Goal: Find specific page/section: Find specific page/section

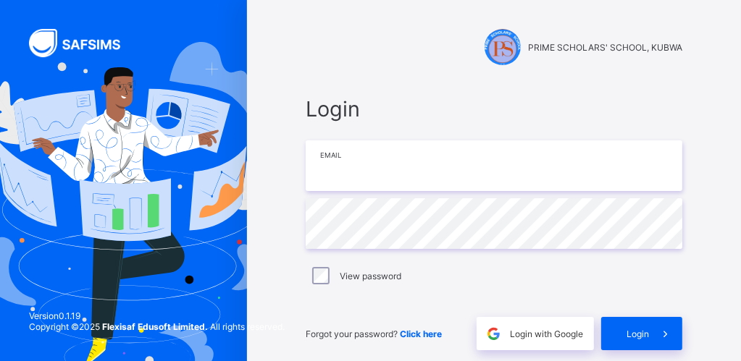
click at [363, 146] on input "email" at bounding box center [494, 165] width 376 height 51
type input "**********"
click at [655, 272] on div "View password" at bounding box center [493, 275] width 369 height 17
click at [673, 277] on div "View password" at bounding box center [493, 275] width 369 height 17
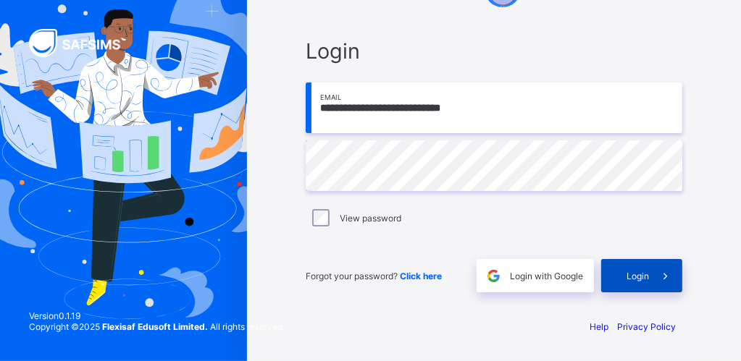
click at [649, 275] on span "Login" at bounding box center [637, 276] width 22 height 11
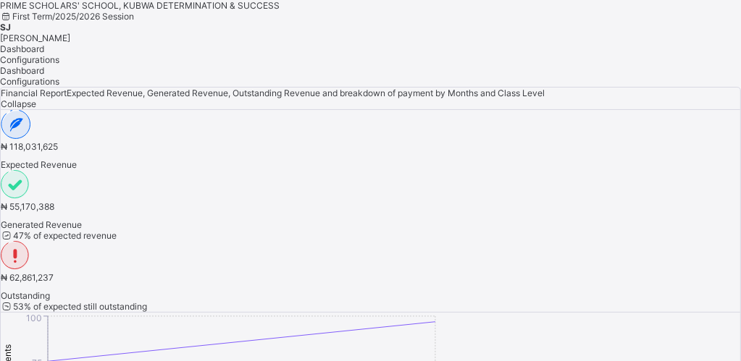
click at [70, 33] on span "[PERSON_NAME]" at bounding box center [35, 38] width 70 height 11
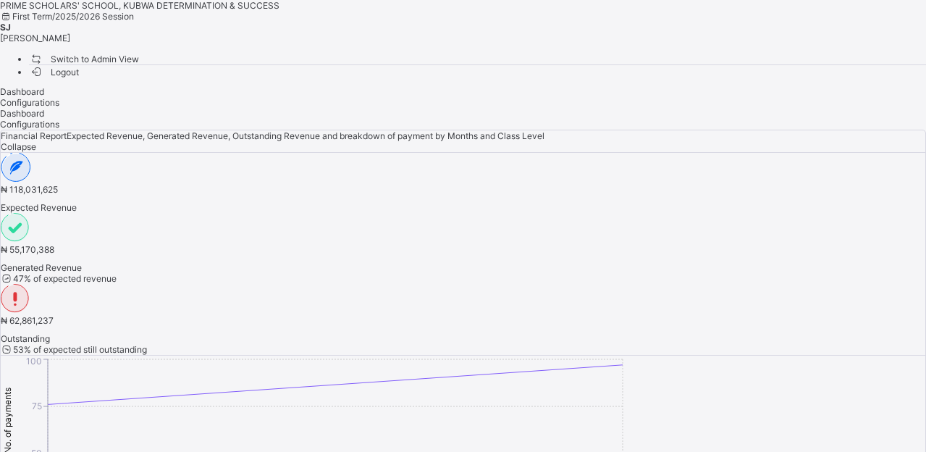
click at [139, 57] on span "Switch to Admin View" at bounding box center [84, 58] width 110 height 15
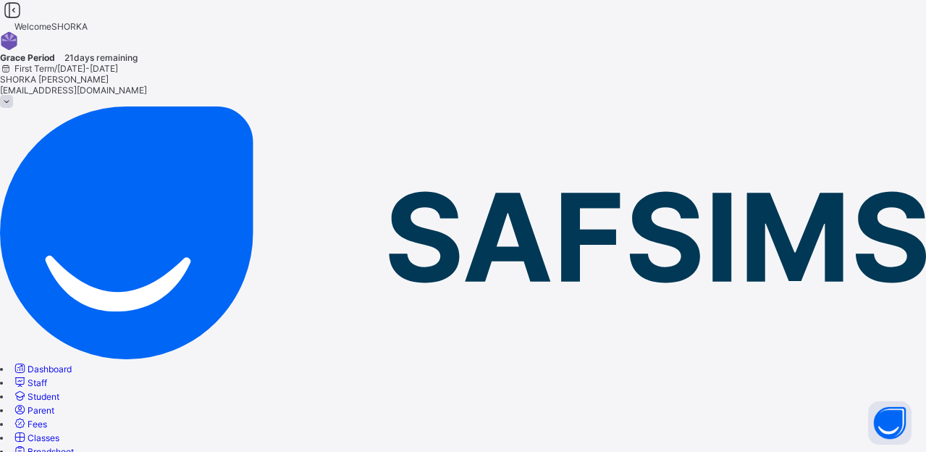
click at [59, 361] on span "Classes" at bounding box center [44, 437] width 32 height 11
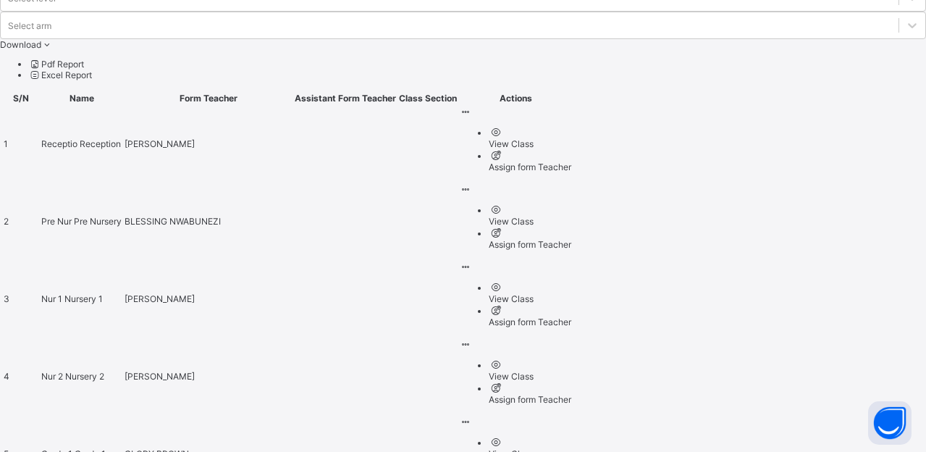
scroll to position [631, 0]
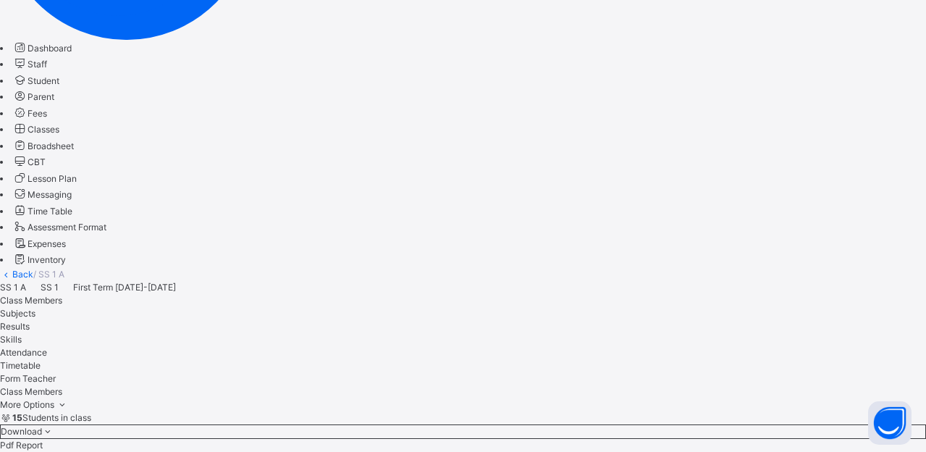
scroll to position [362, 0]
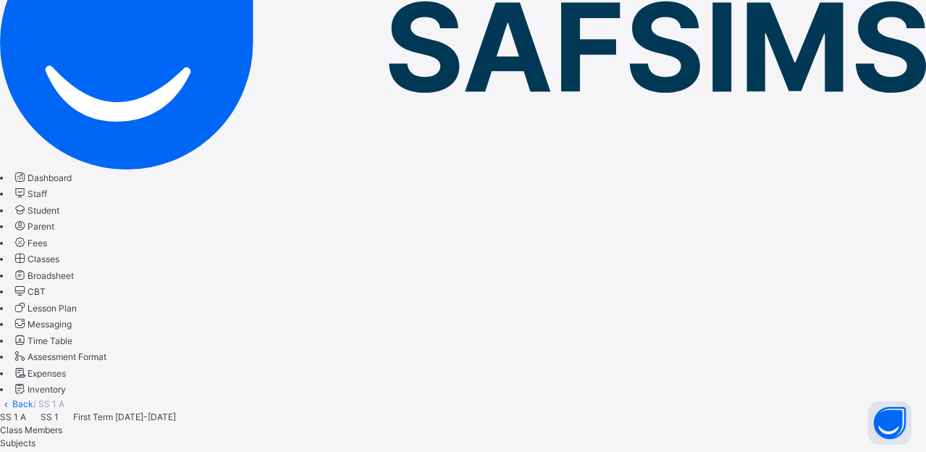
scroll to position [88, 0]
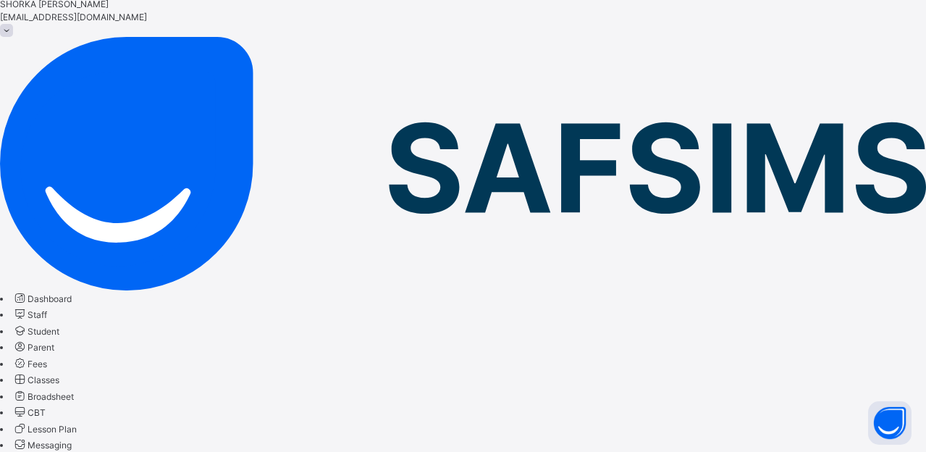
click at [59, 361] on span "Classes" at bounding box center [44, 379] width 32 height 11
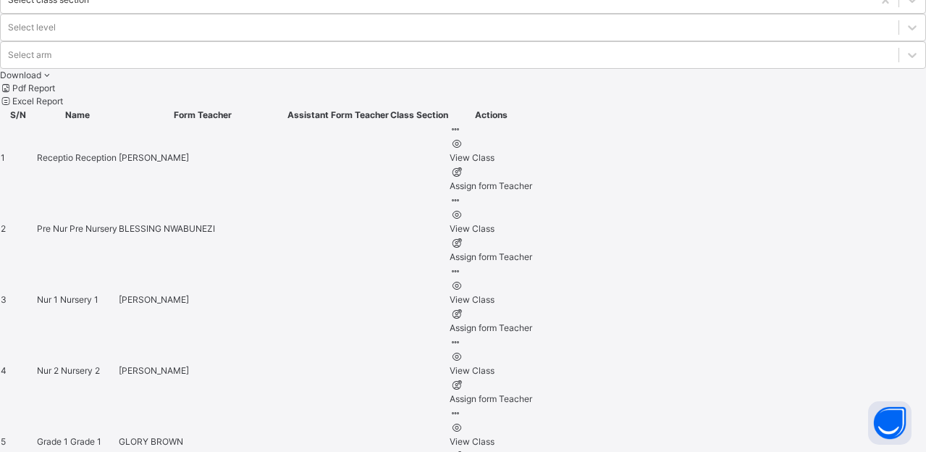
scroll to position [728, 0]
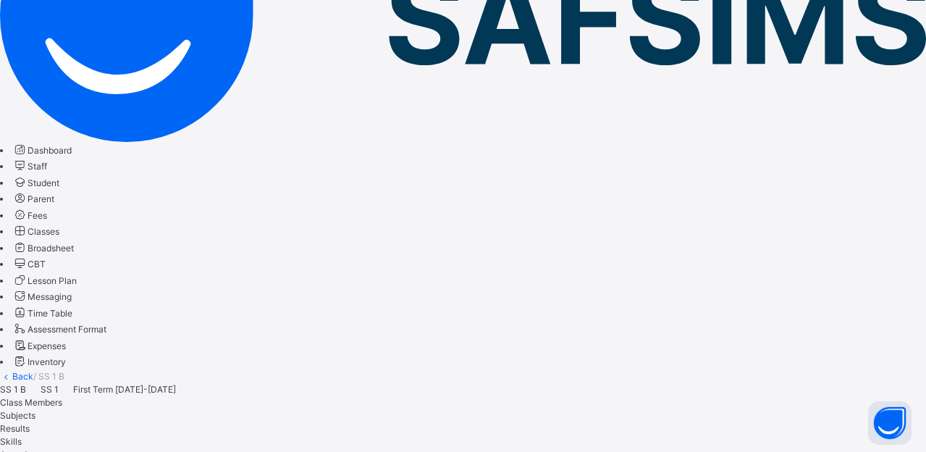
scroll to position [271, 0]
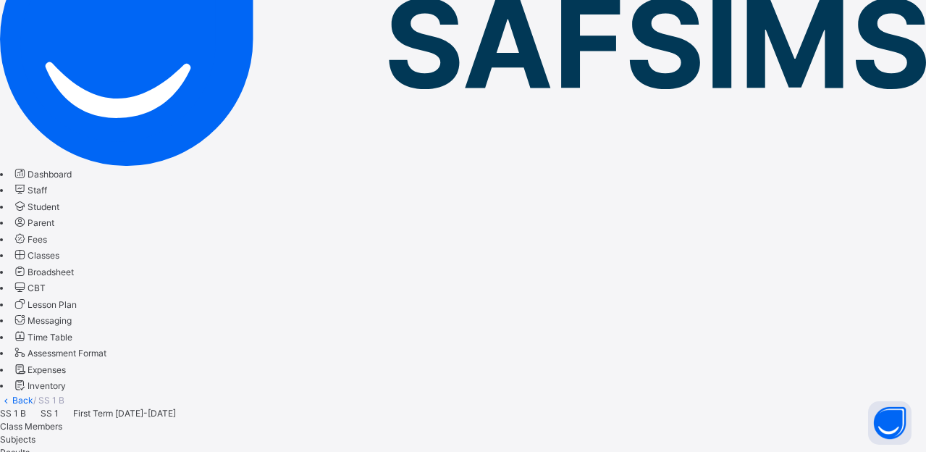
scroll to position [181, 0]
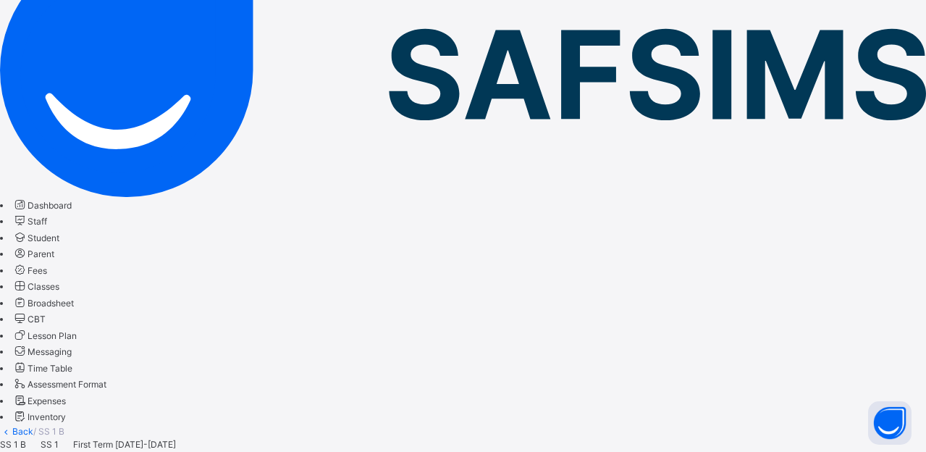
click at [59, 281] on span "Classes" at bounding box center [44, 286] width 32 height 11
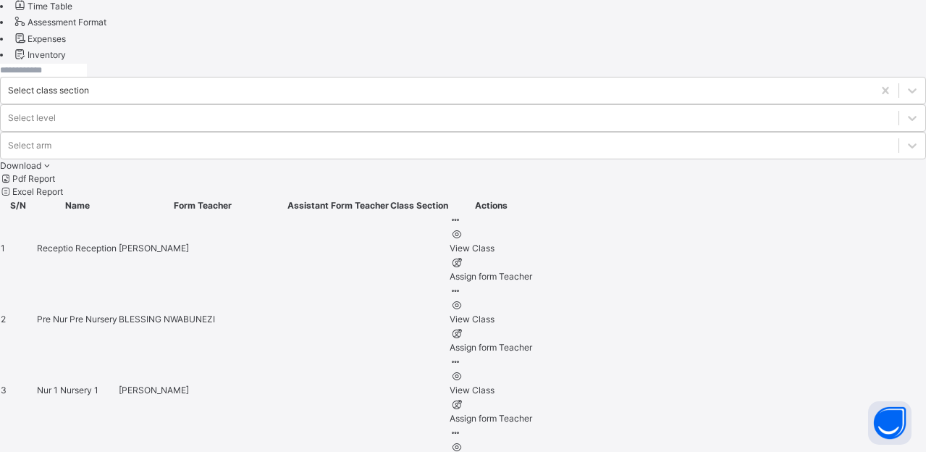
scroll to position [728, 0]
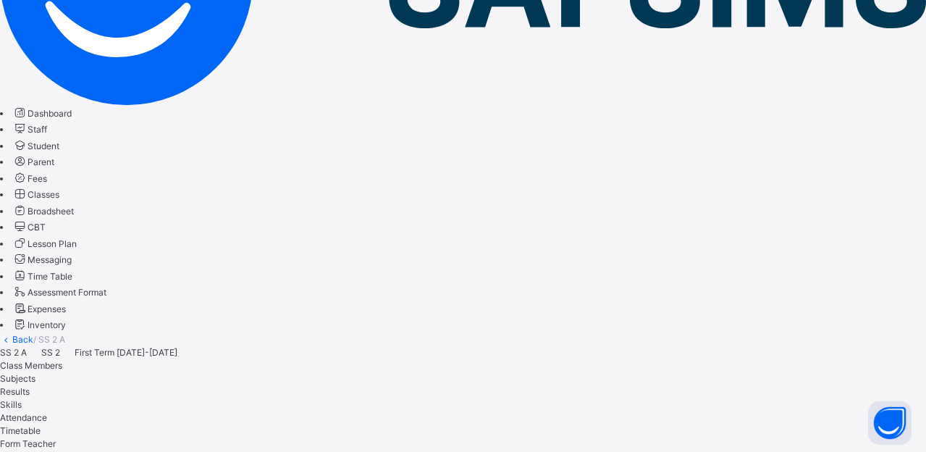
scroll to position [271, 0]
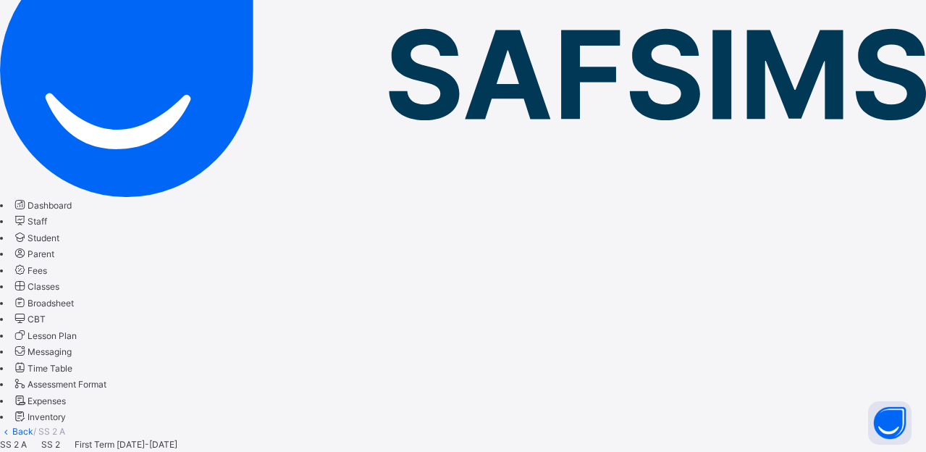
scroll to position [90, 0]
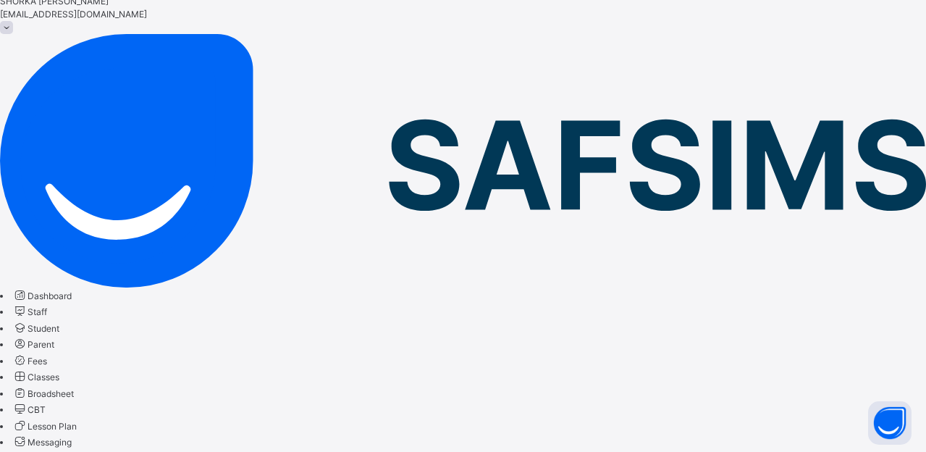
click at [59, 361] on span "Classes" at bounding box center [44, 376] width 32 height 11
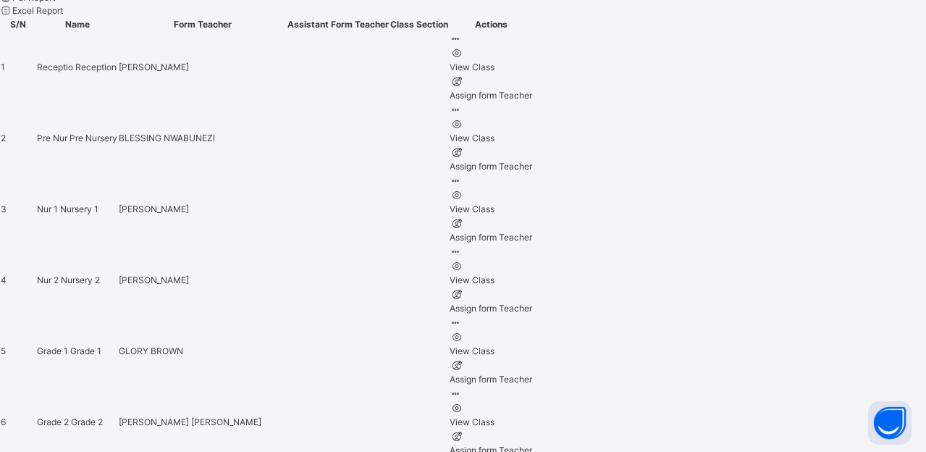
scroll to position [728, 0]
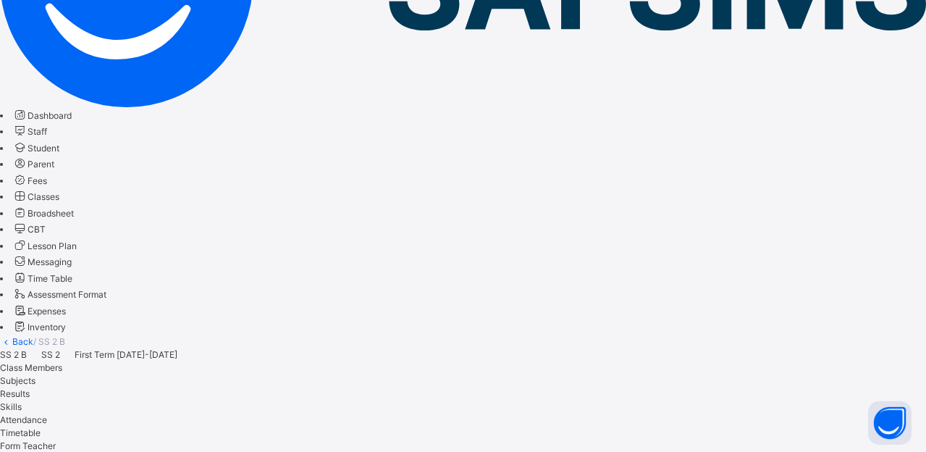
scroll to position [271, 0]
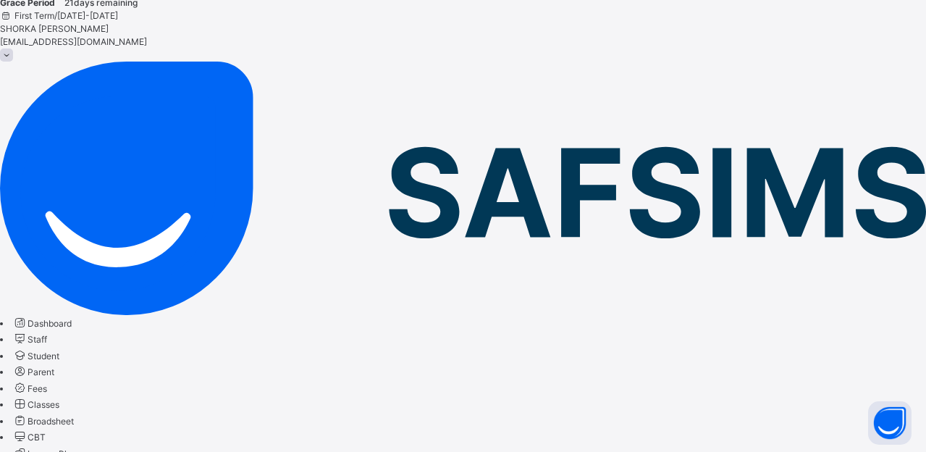
scroll to position [90, 0]
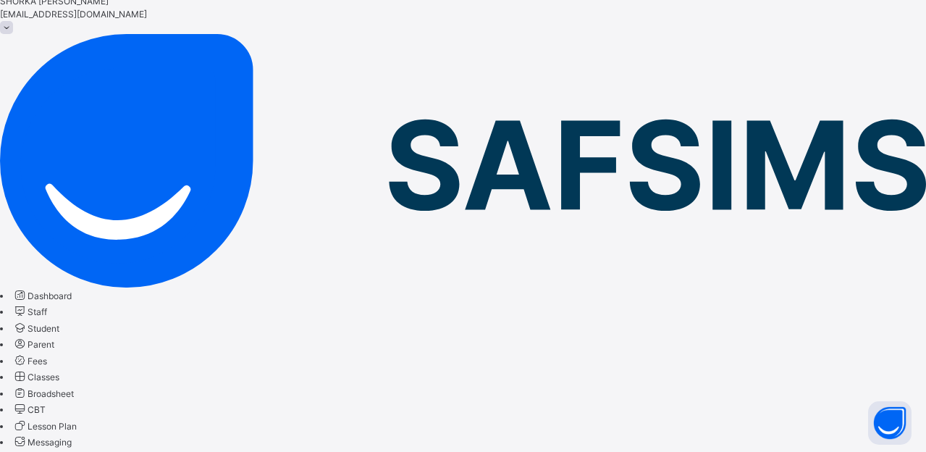
click at [59, 361] on span "Classes" at bounding box center [44, 376] width 32 height 11
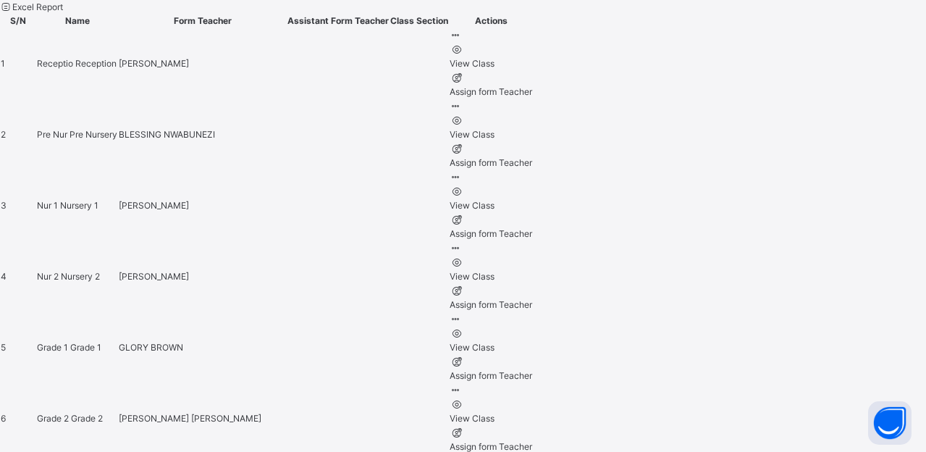
scroll to position [728, 0]
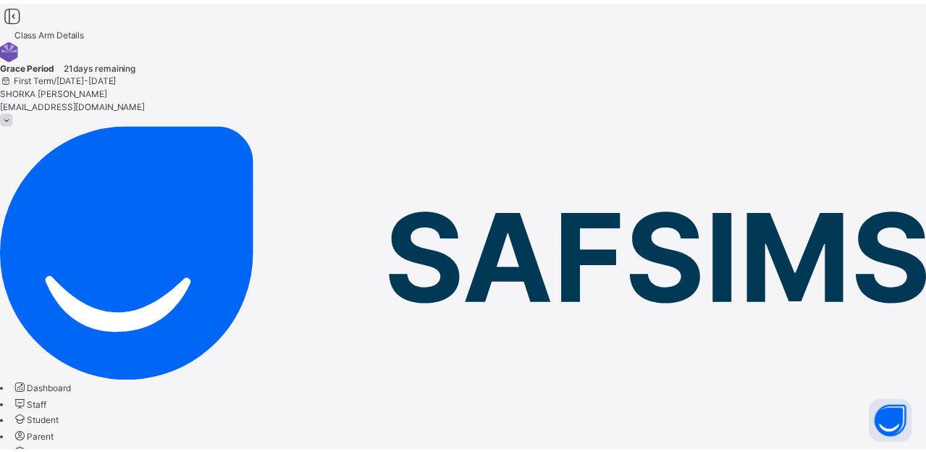
scroll to position [181, 0]
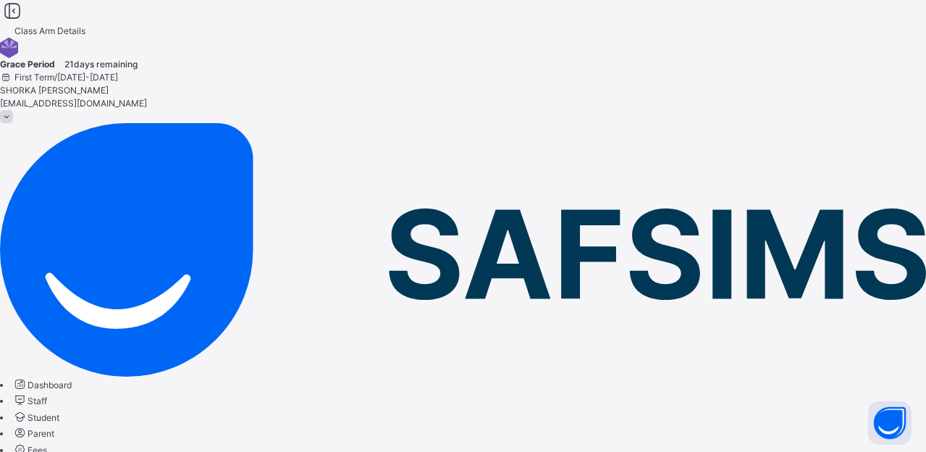
scroll to position [0, 0]
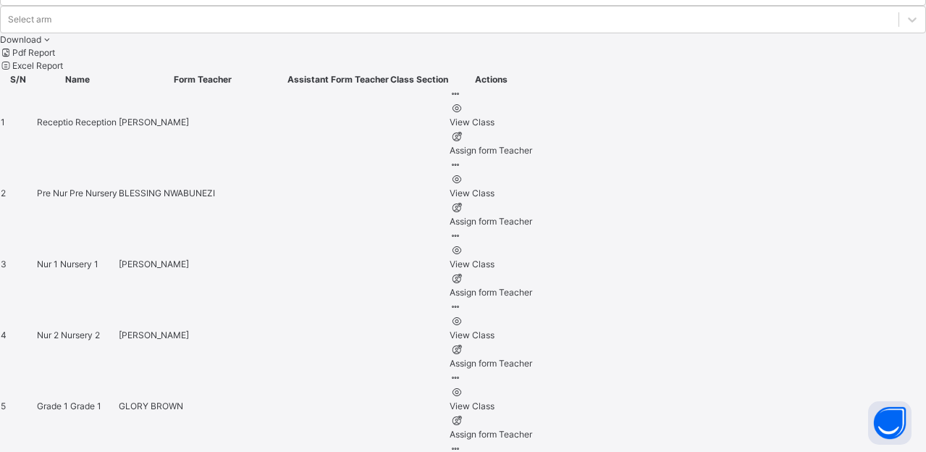
scroll to position [728, 0]
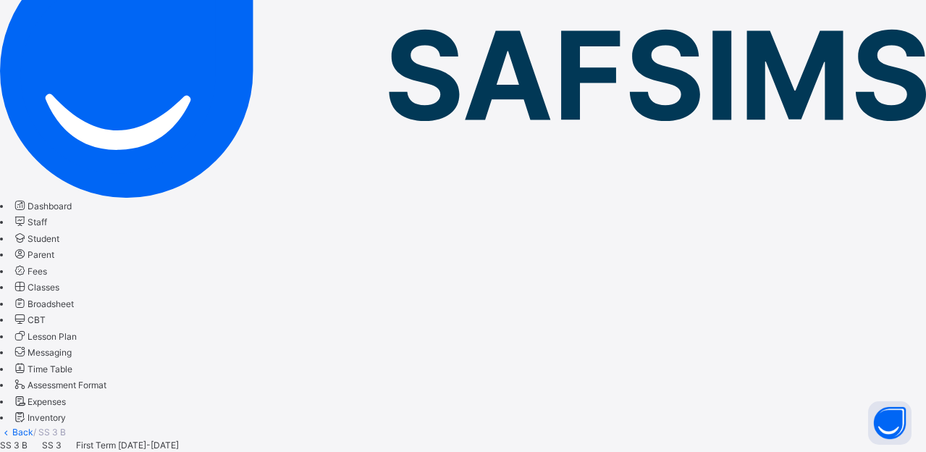
scroll to position [181, 0]
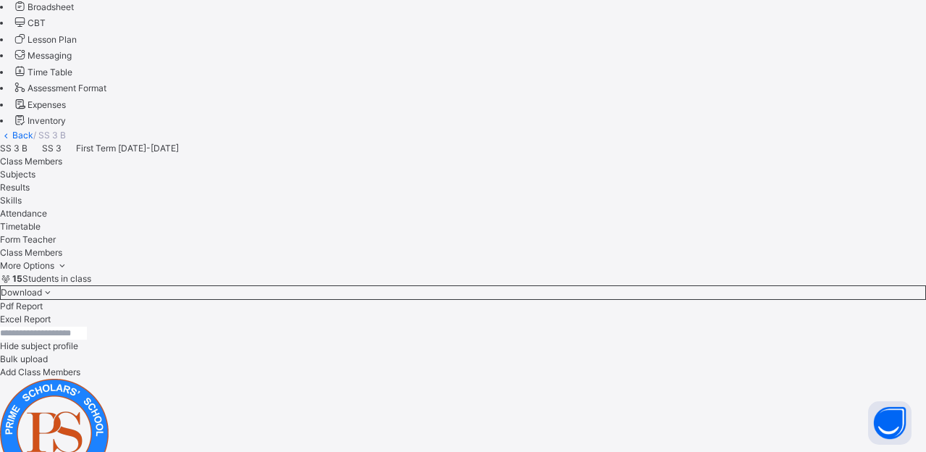
scroll to position [206, 0]
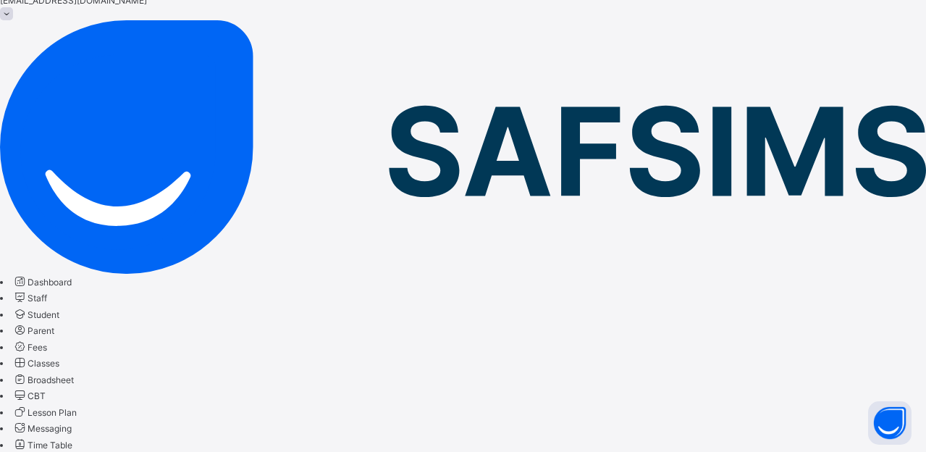
click at [59, 358] on span "Classes" at bounding box center [44, 363] width 32 height 11
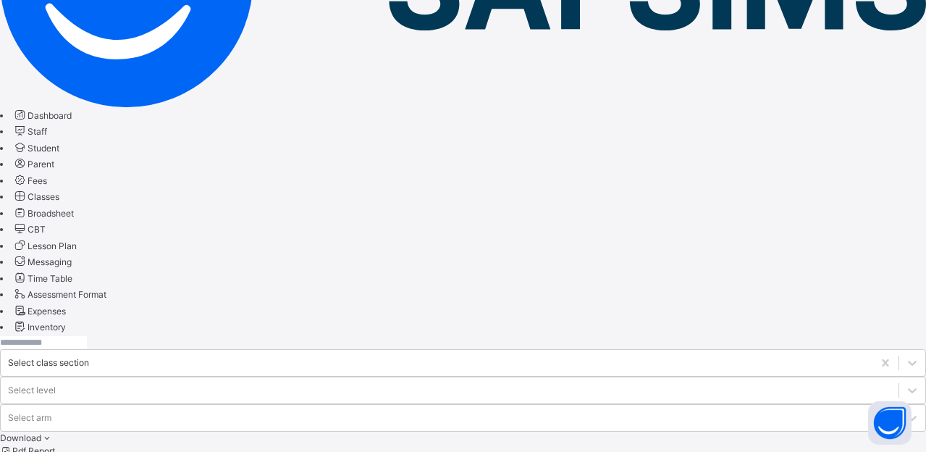
scroll to position [271, 0]
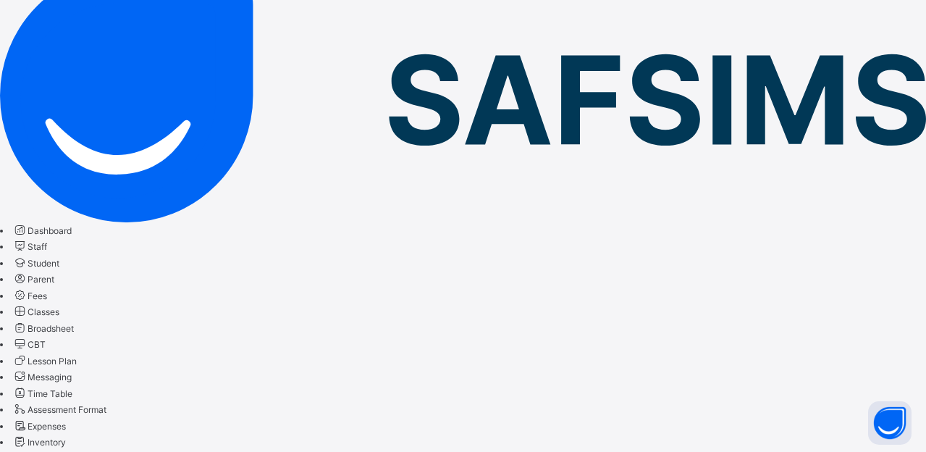
scroll to position [181, 0]
